Goal: Information Seeking & Learning: Learn about a topic

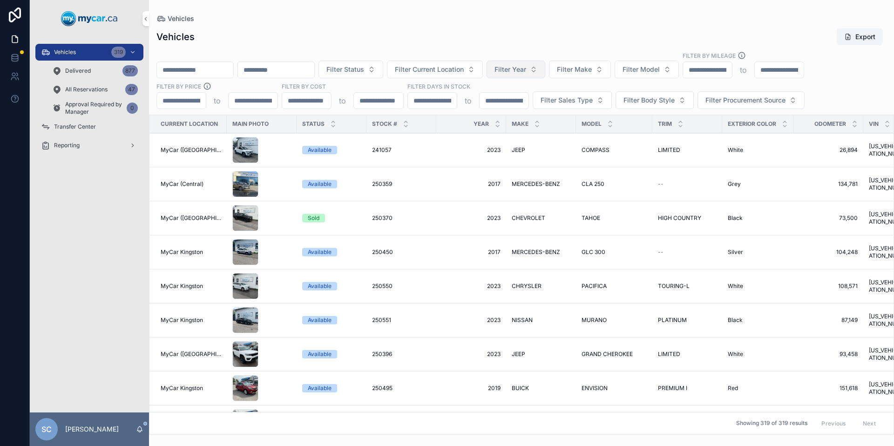
click at [545, 71] on button "Filter Year" at bounding box center [516, 70] width 59 height 18
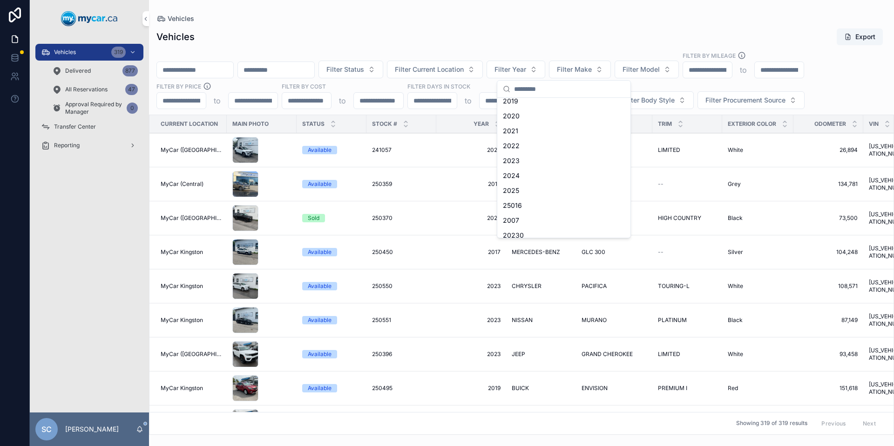
scroll to position [155, 0]
click at [537, 129] on div "2024" at bounding box center [563, 130] width 129 height 15
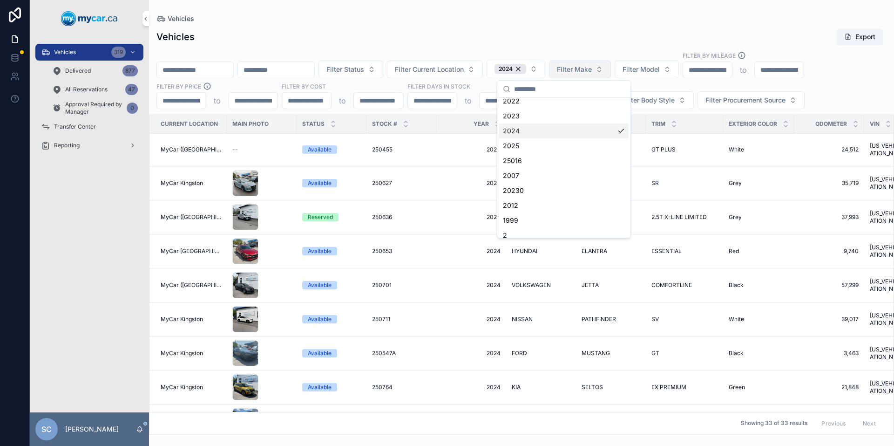
click at [611, 69] on button "Filter Make" at bounding box center [580, 70] width 62 height 18
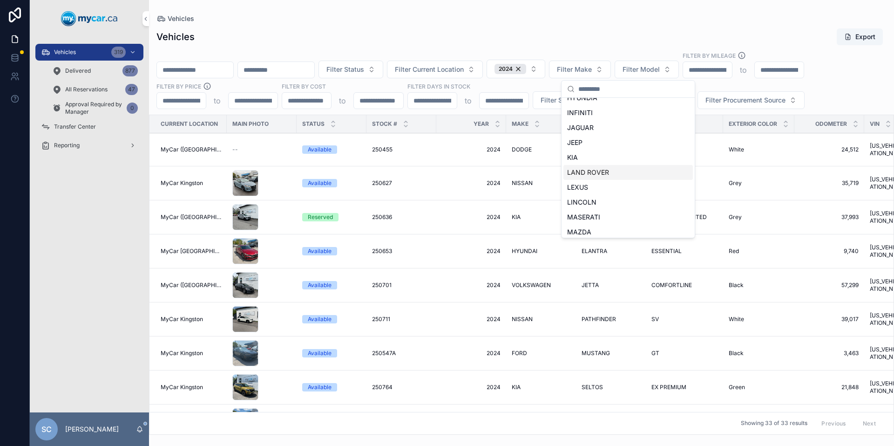
scroll to position [311, 0]
click at [598, 216] on div "NISSAN" at bounding box center [627, 213] width 129 height 15
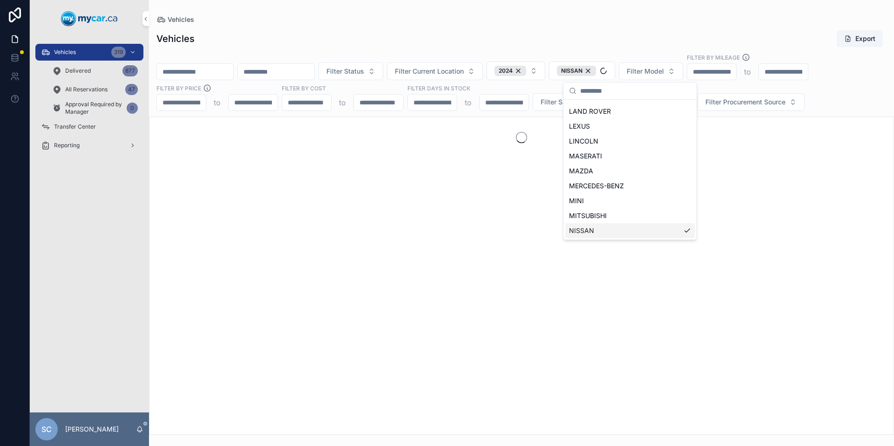
scroll to position [325, 0]
click at [669, 29] on div "Vehicles Export Filter Status Filter Current Location 2024 NISSAN Filter Model …" at bounding box center [521, 229] width 745 height 410
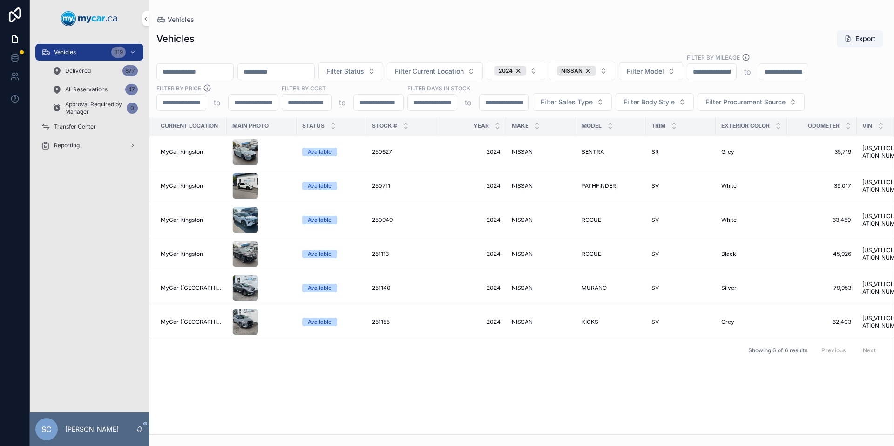
click at [318, 148] on div "Available" at bounding box center [320, 152] width 24 height 8
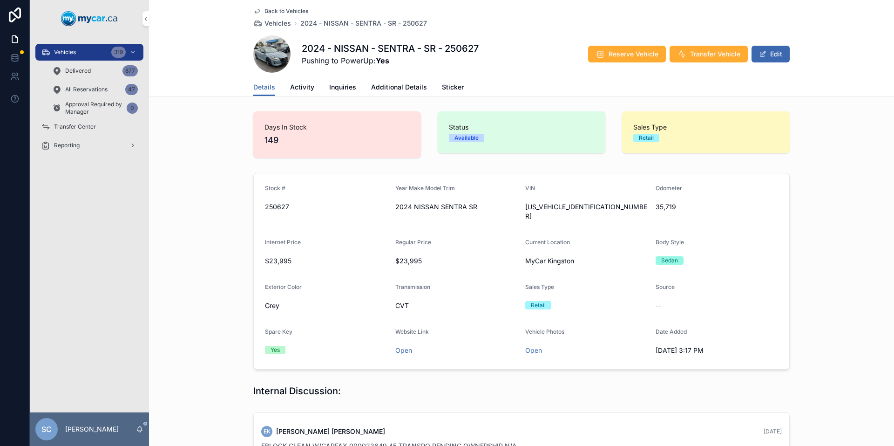
click at [385, 83] on span "Additional Details" at bounding box center [399, 86] width 56 height 9
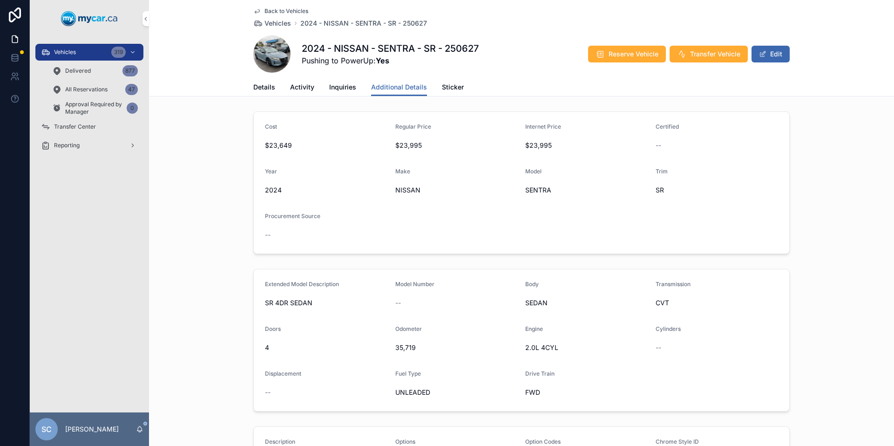
click at [284, 7] on span "Back to Vehicles" at bounding box center [286, 10] width 44 height 7
